Goal: Information Seeking & Learning: Find specific fact

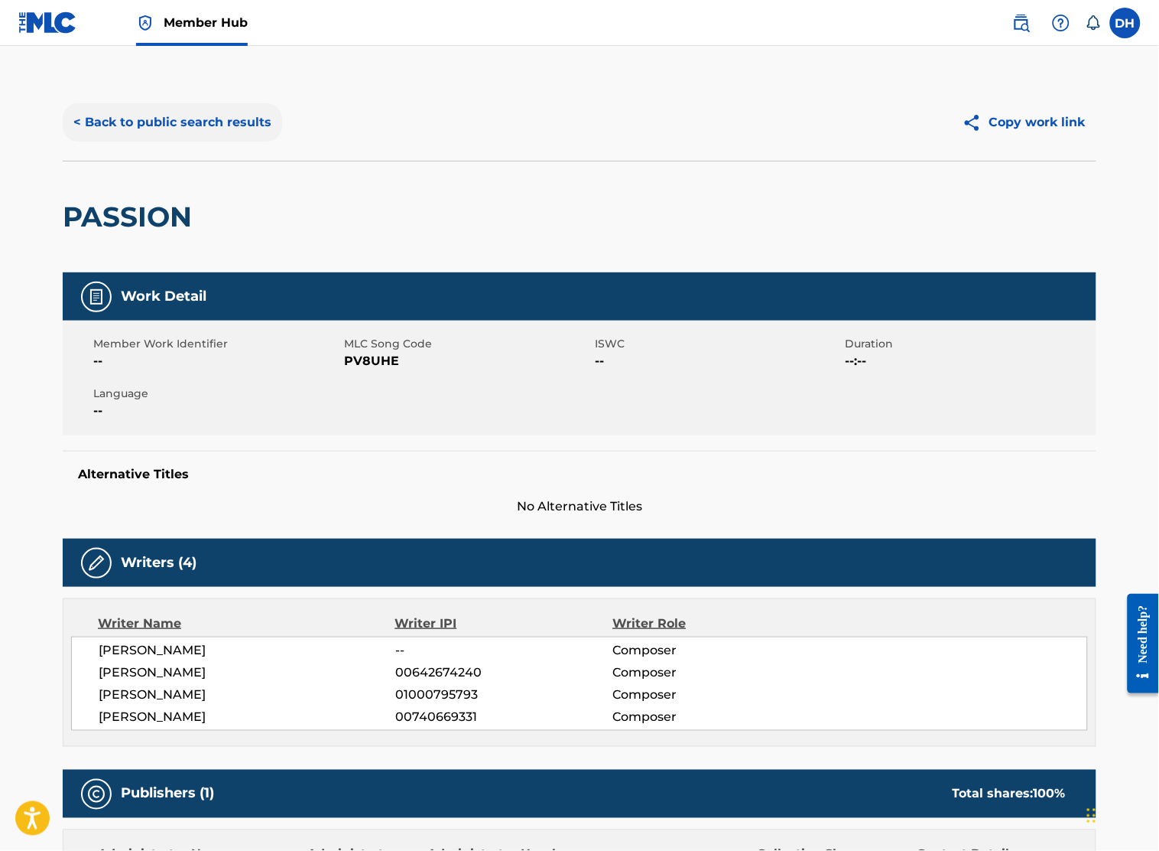
click at [214, 106] on button "< Back to public search results" at bounding box center [173, 122] width 220 height 38
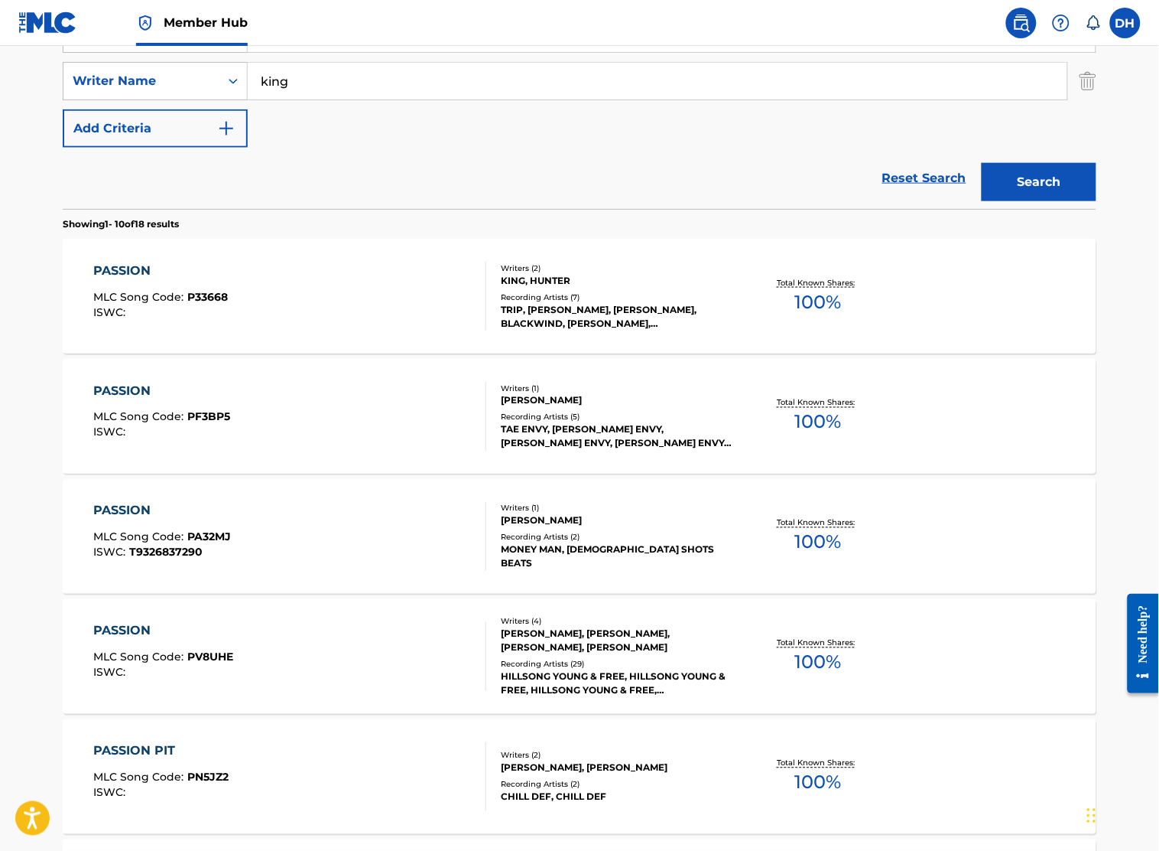
click at [465, 92] on input "king" at bounding box center [658, 81] width 820 height 37
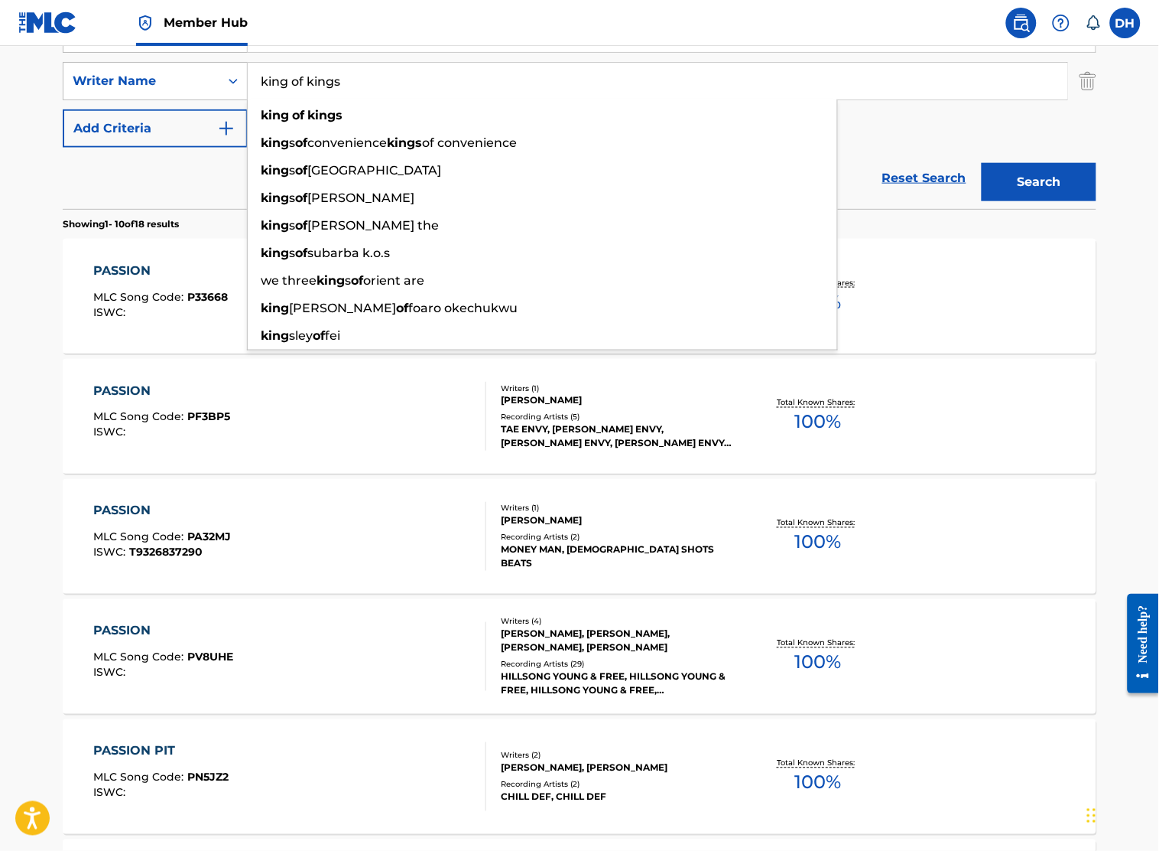
type input "king of kings"
click at [418, 112] on div "king of kings" at bounding box center [543, 116] width 590 height 28
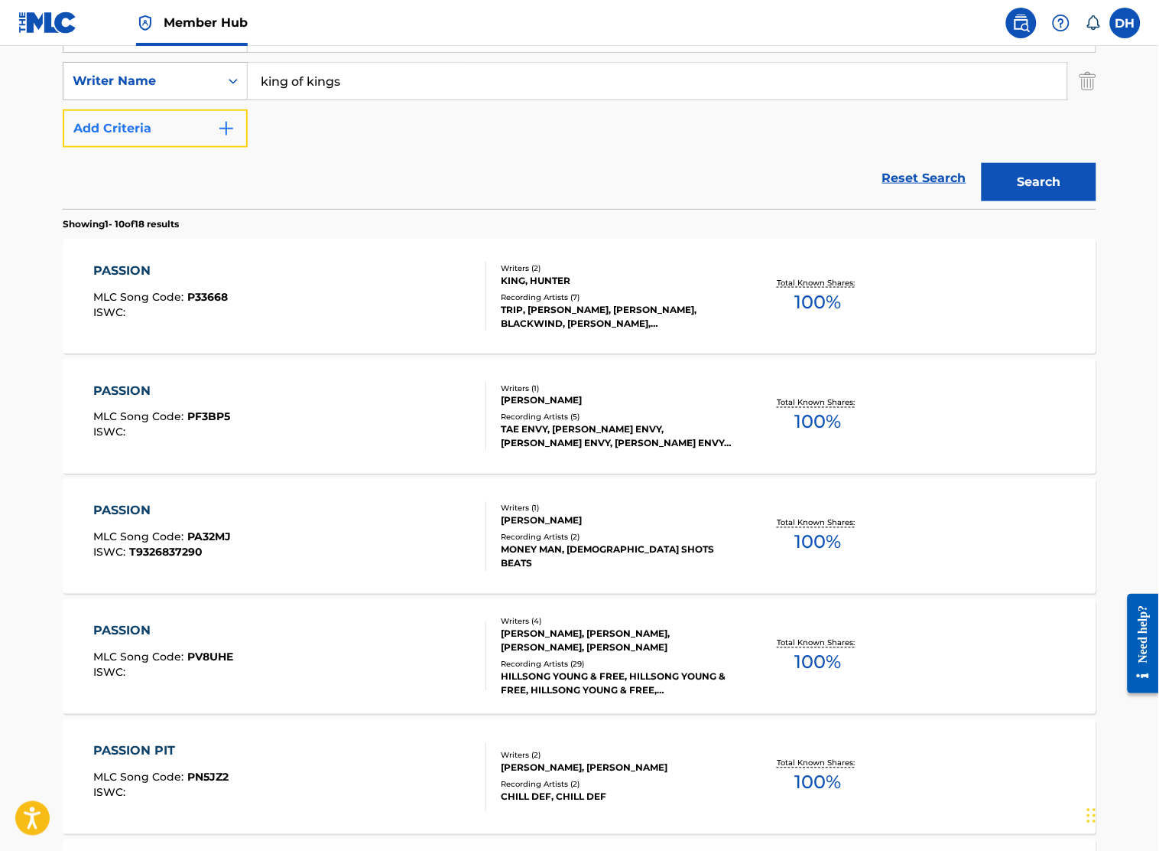
click at [239, 126] on button "Add Criteria" at bounding box center [155, 128] width 185 height 38
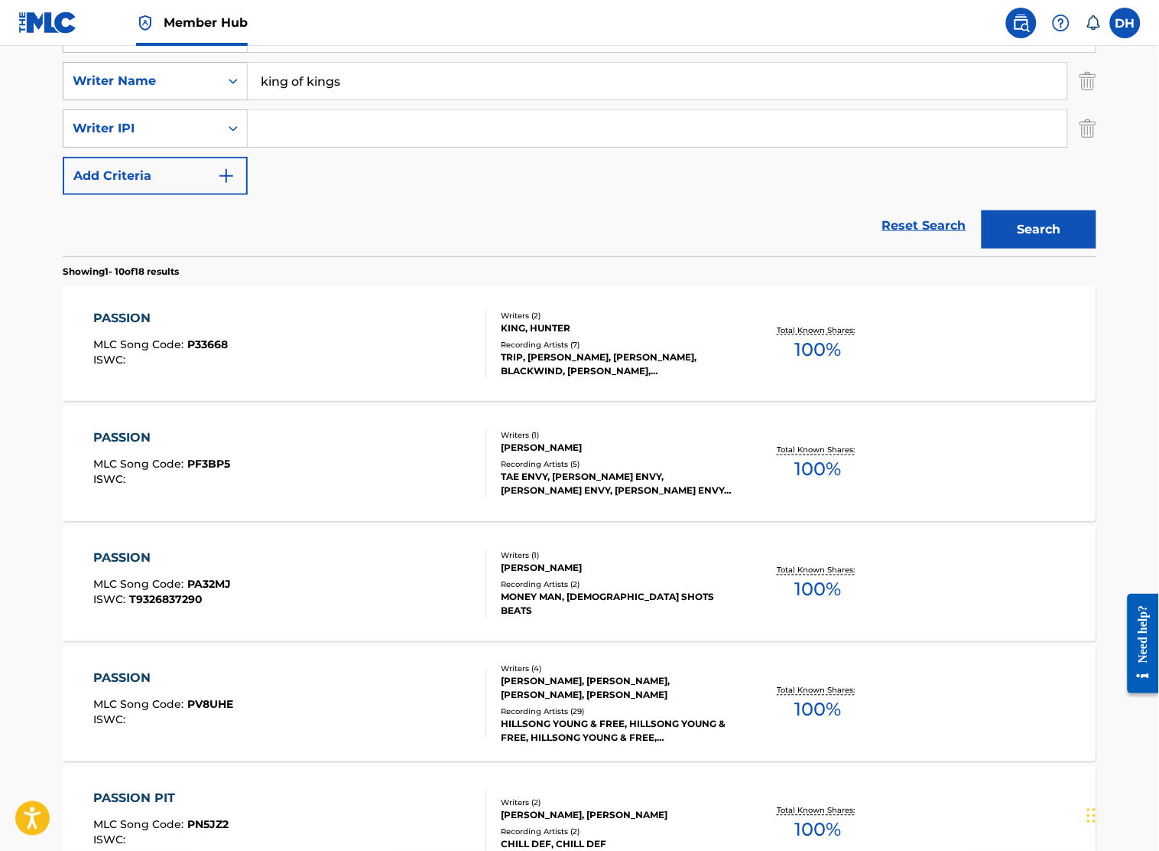
click at [297, 134] on input "Search Form" at bounding box center [658, 128] width 820 height 37
type input "[PERSON_NAME]"
click at [982, 210] on button "Search" at bounding box center [1039, 229] width 115 height 38
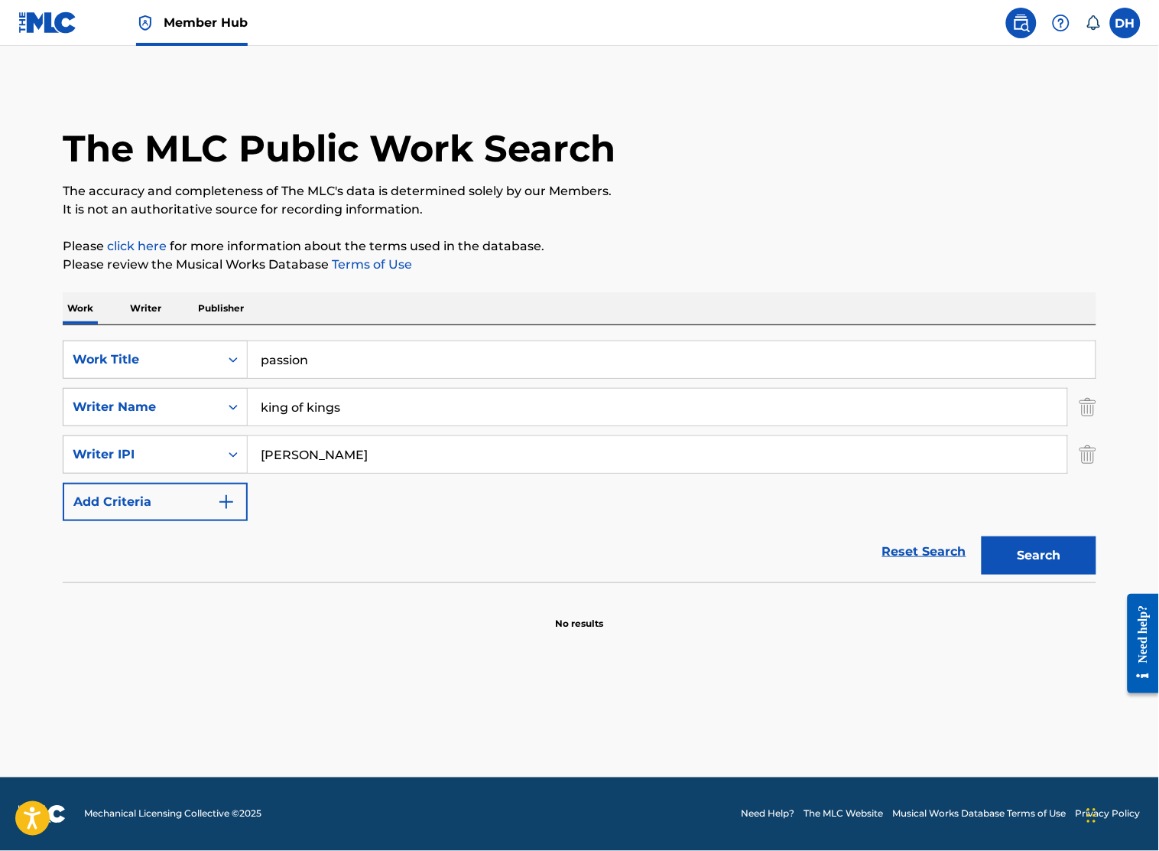
click at [387, 405] on input "king of kings" at bounding box center [658, 407] width 820 height 37
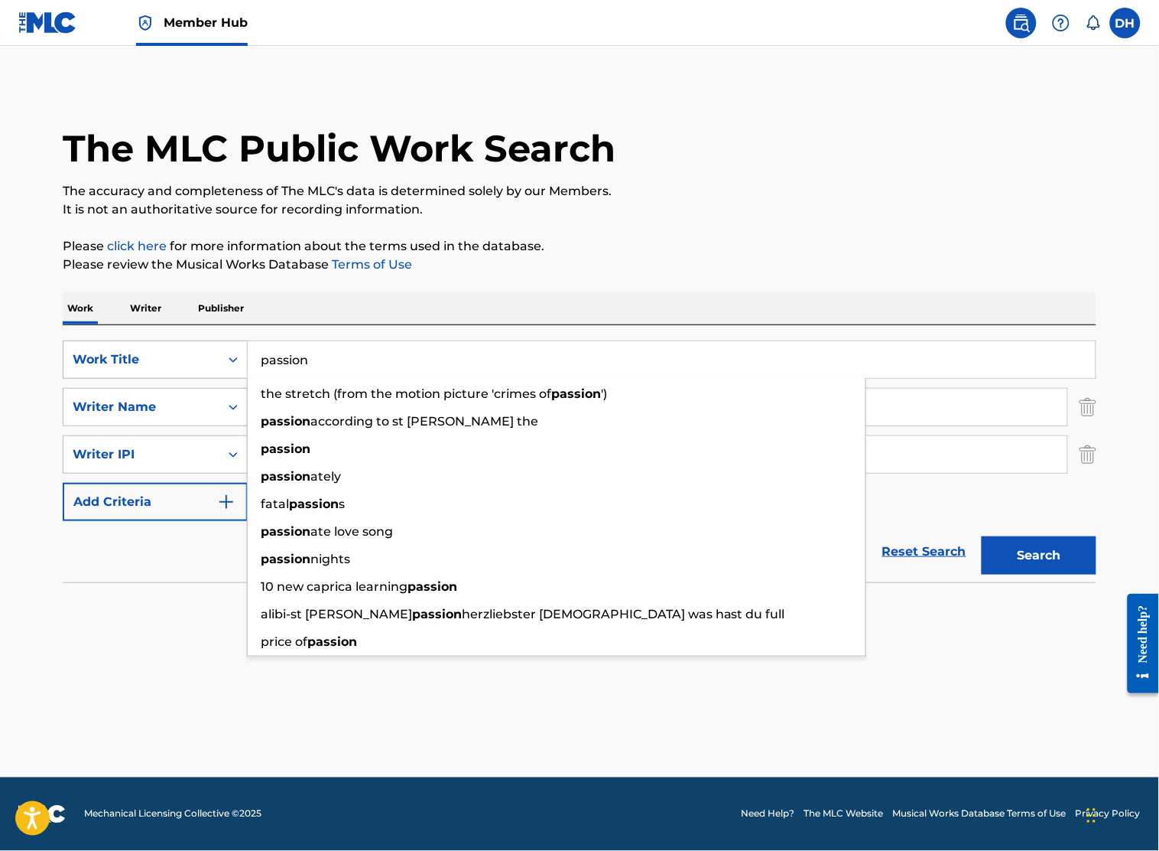
drag, startPoint x: 384, startPoint y: 372, endPoint x: 180, endPoint y: 350, distance: 205.3
click at [180, 350] on div "SearchWithCriteriae6dccd6b-caaa-4fc6-8a7a-08f4df6b4940 Work Title passion the s…" at bounding box center [580, 359] width 1034 height 38
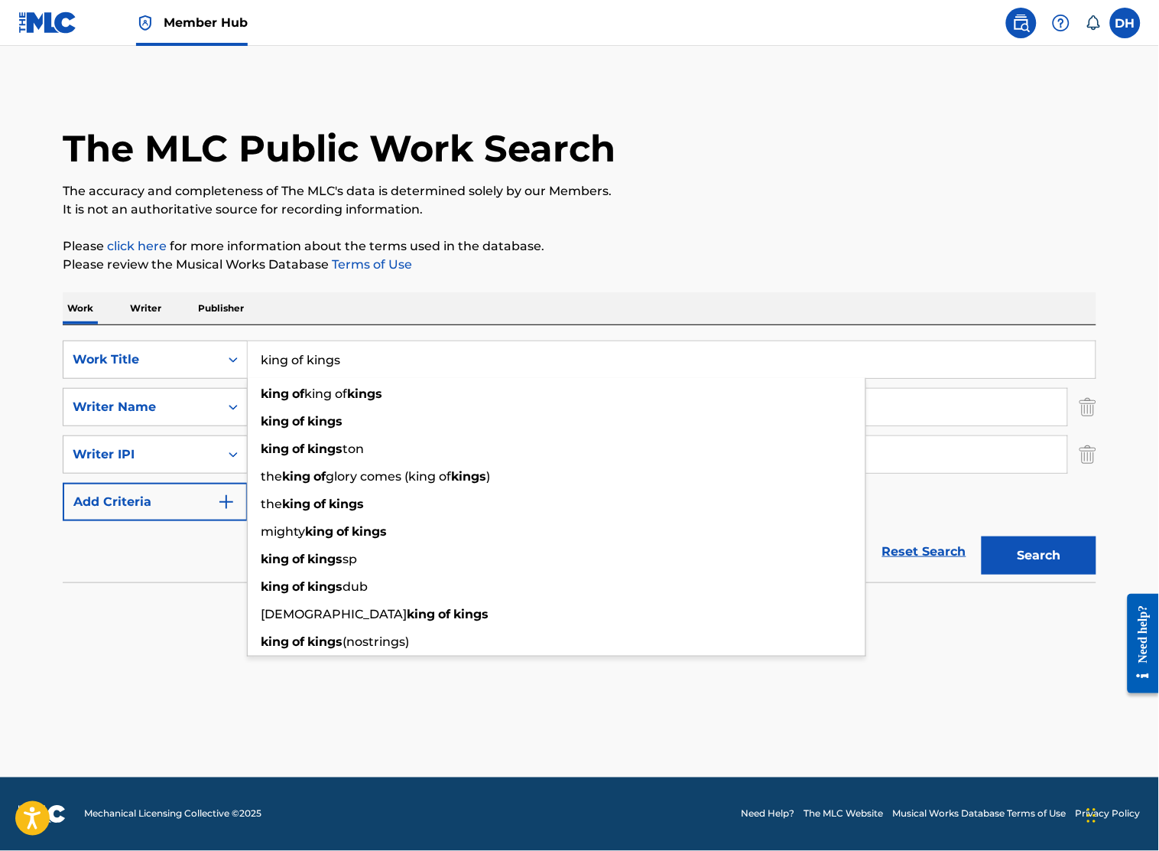
type input "king of kings"
click at [197, 585] on section at bounding box center [580, 586] width 1034 height 8
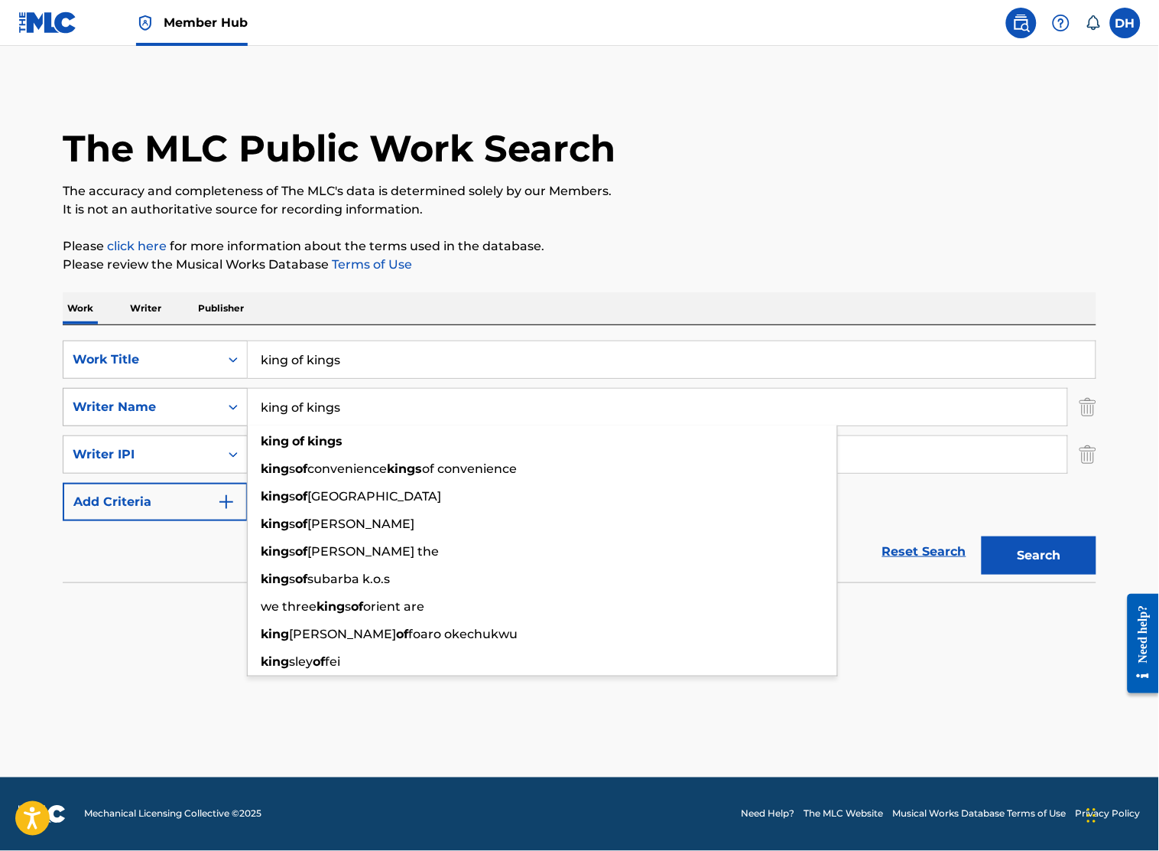
drag, startPoint x: 361, startPoint y: 418, endPoint x: 168, endPoint y: 415, distance: 193.5
click at [168, 415] on div "SearchWithCriteria04a5a843-c37c-42e8-8db5-24b3f33c5a18 Writer Name king of king…" at bounding box center [580, 407] width 1034 height 38
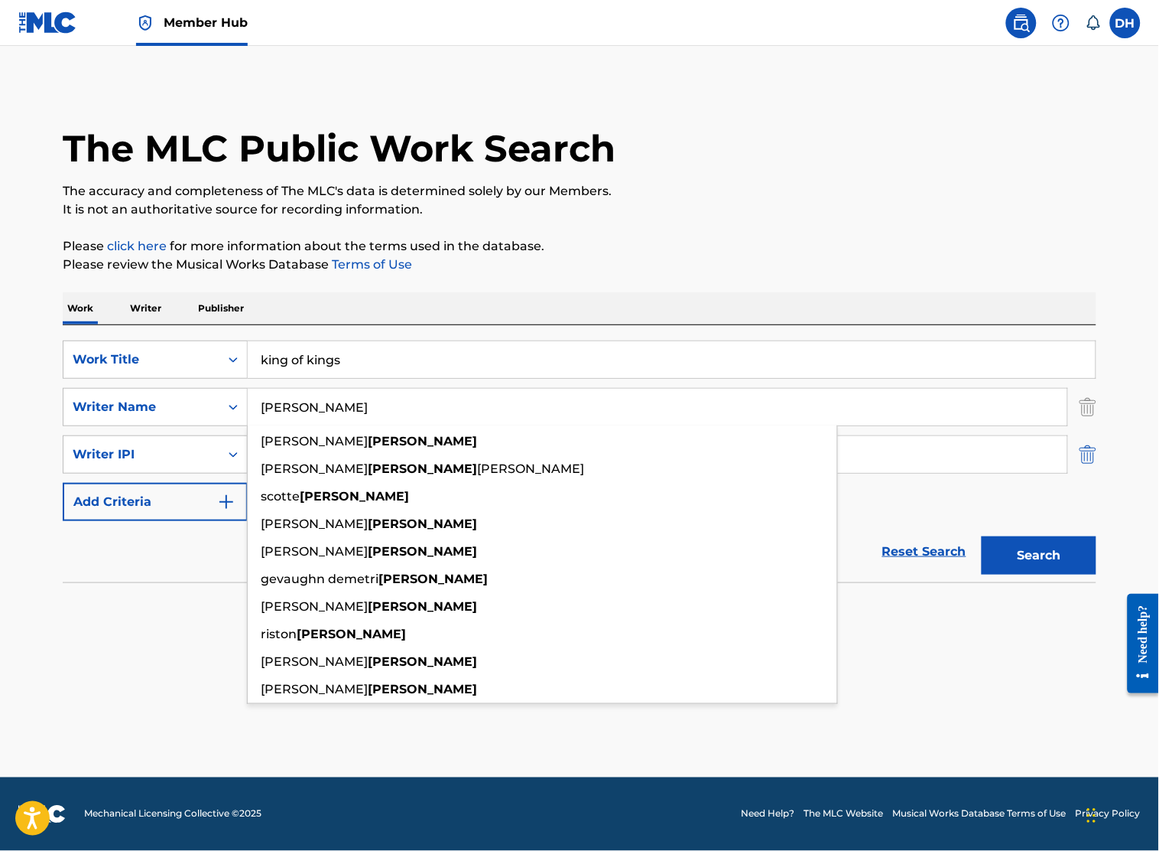
type input "[PERSON_NAME]"
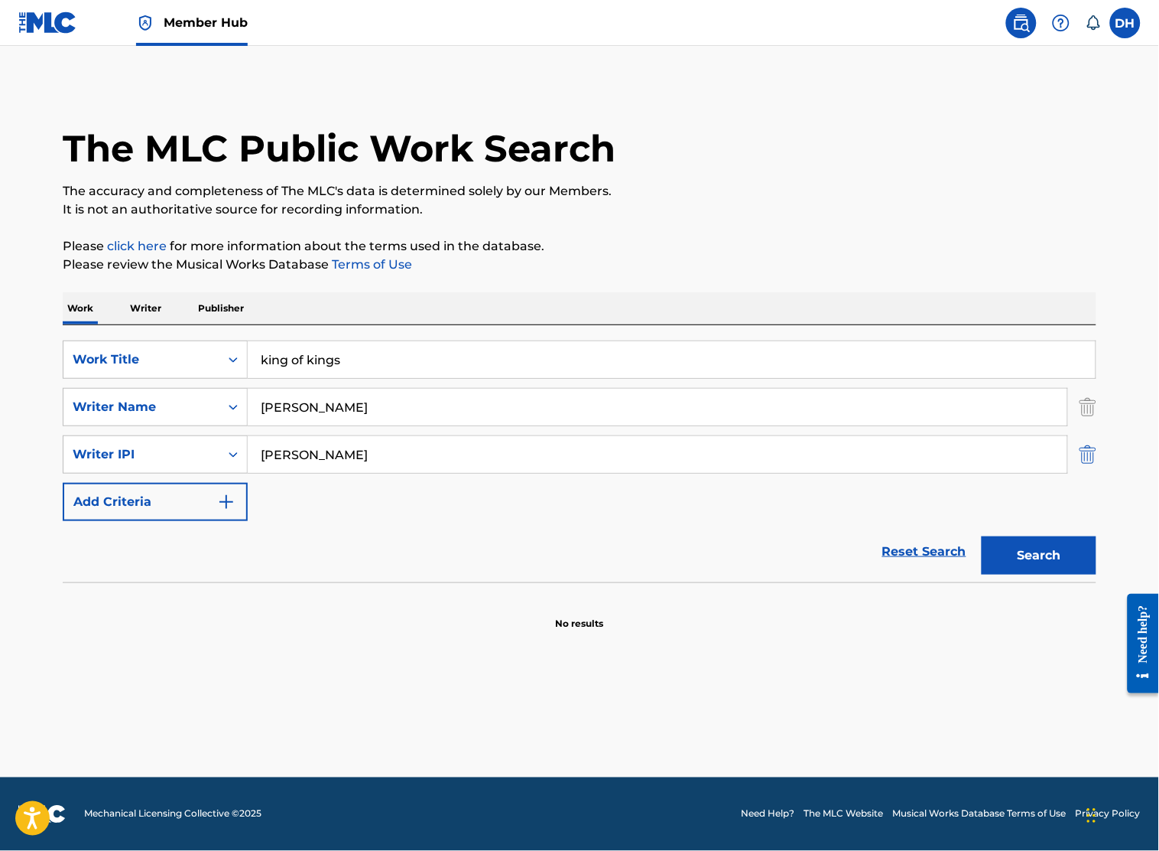
click at [1095, 451] on img "Search Form" at bounding box center [1088, 454] width 17 height 38
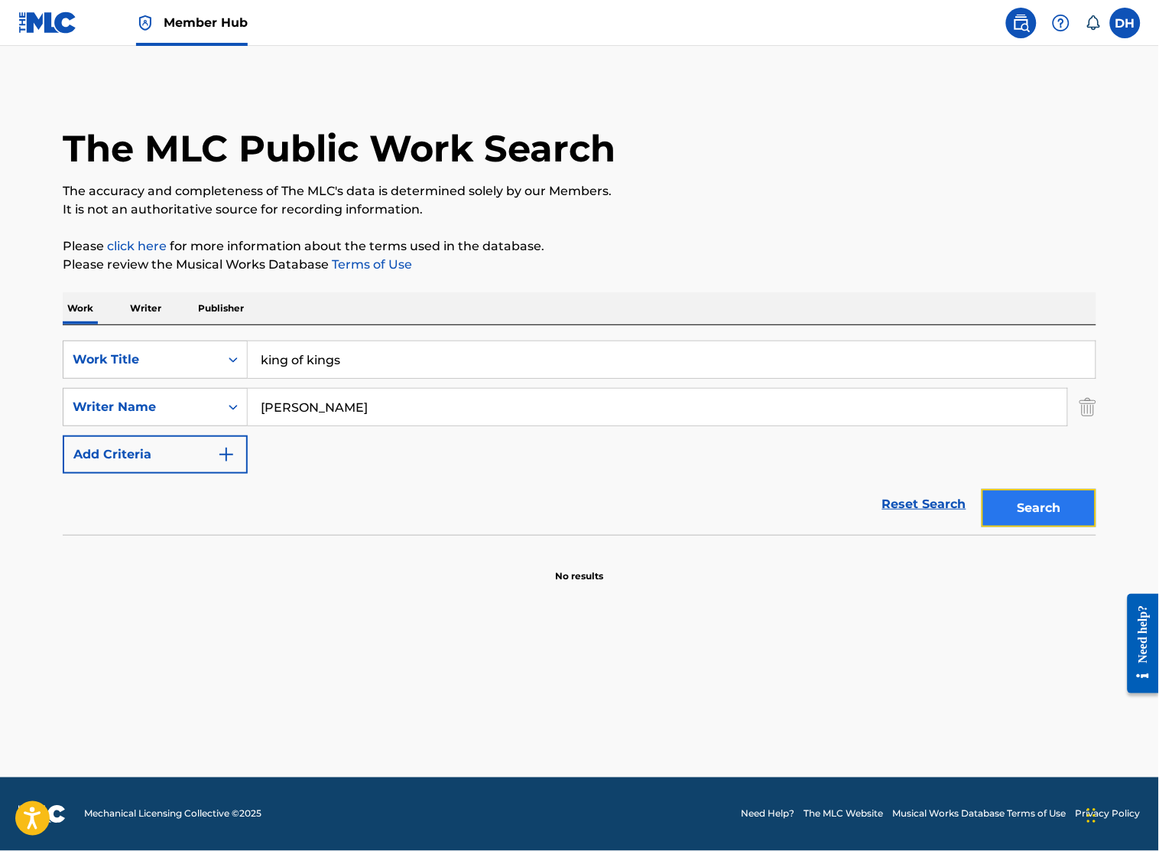
click at [1057, 498] on button "Search" at bounding box center [1039, 508] width 115 height 38
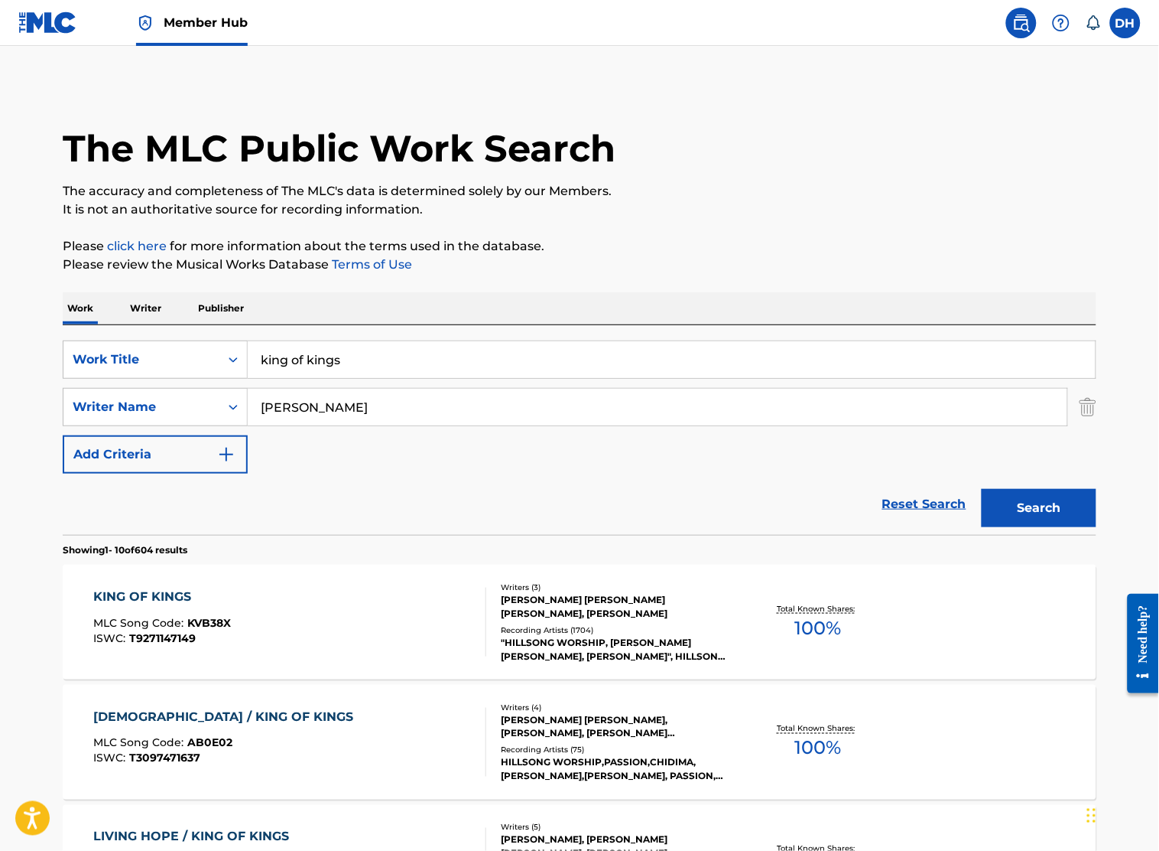
click at [247, 645] on div "KING OF KINGS MLC Song Code : KVB38X ISWC : T9271147149" at bounding box center [290, 621] width 393 height 69
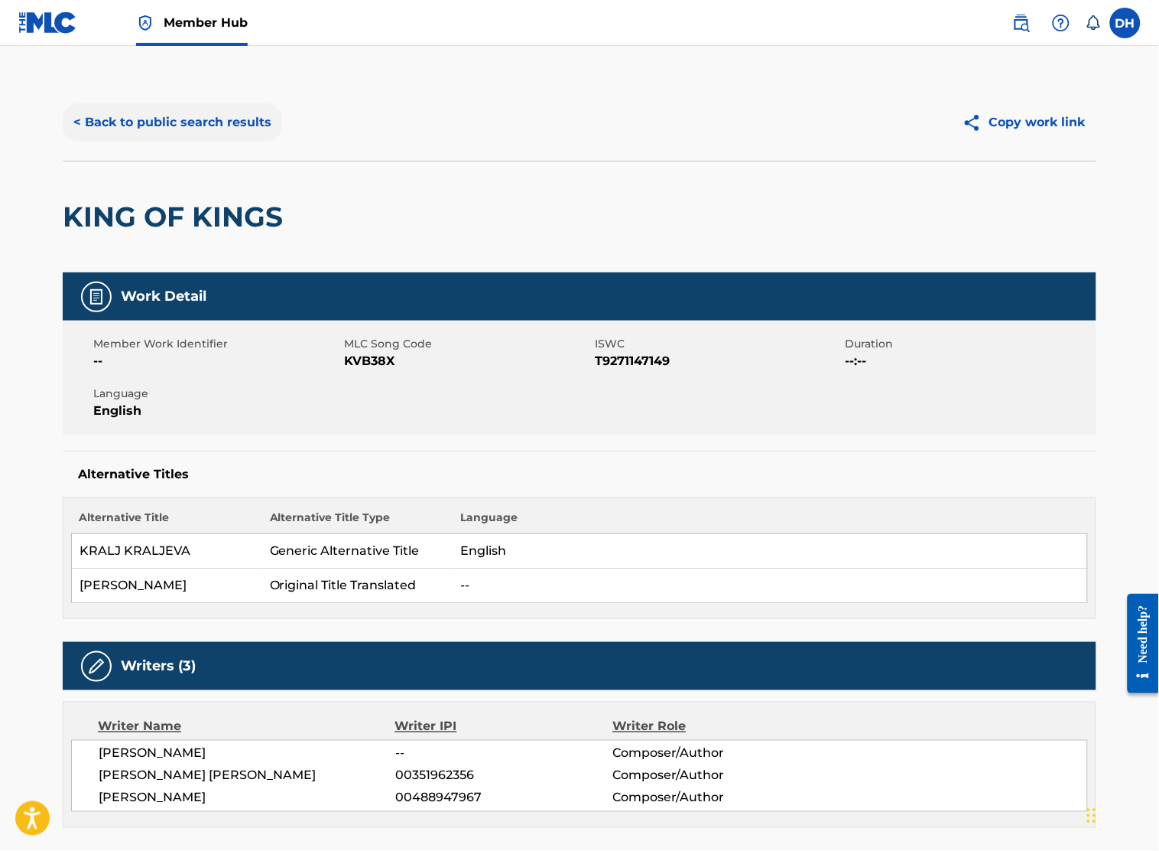
click at [142, 118] on button "< Back to public search results" at bounding box center [173, 122] width 220 height 38
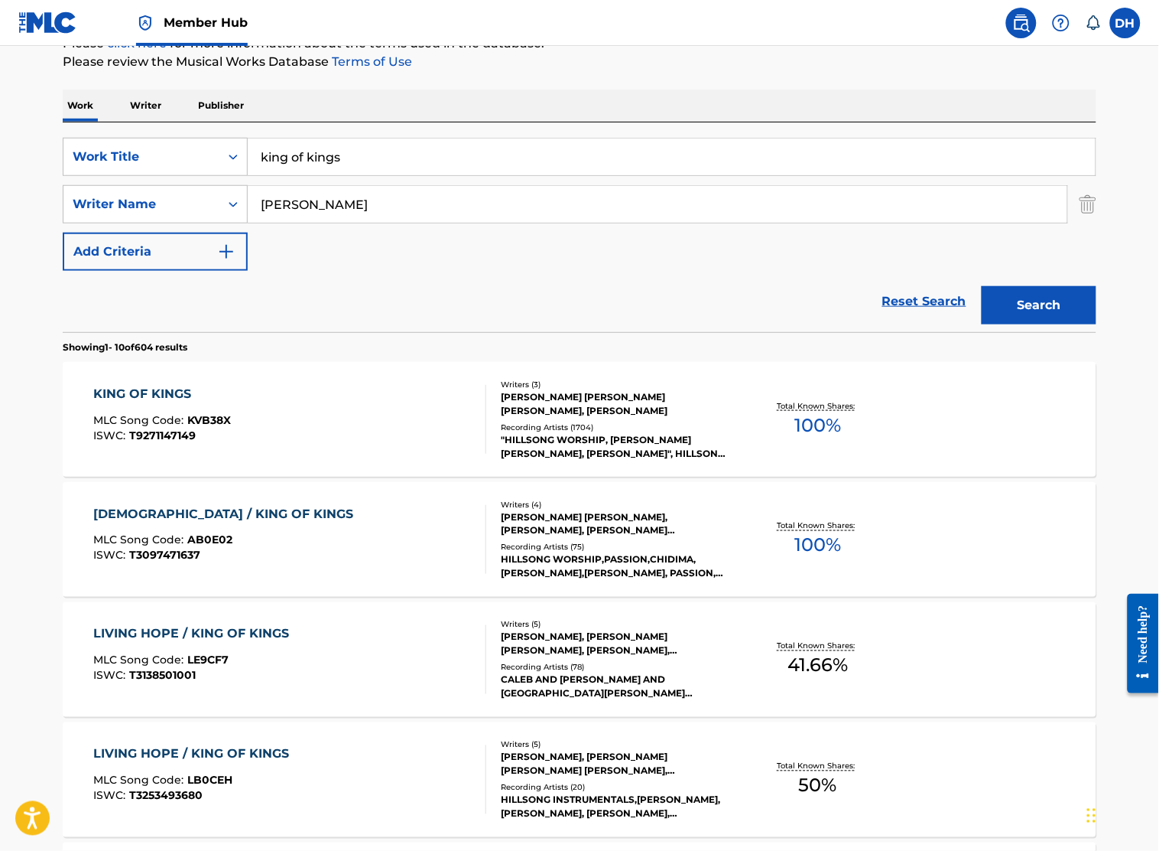
scroll to position [206, 0]
